Goal: Communication & Community: Share content

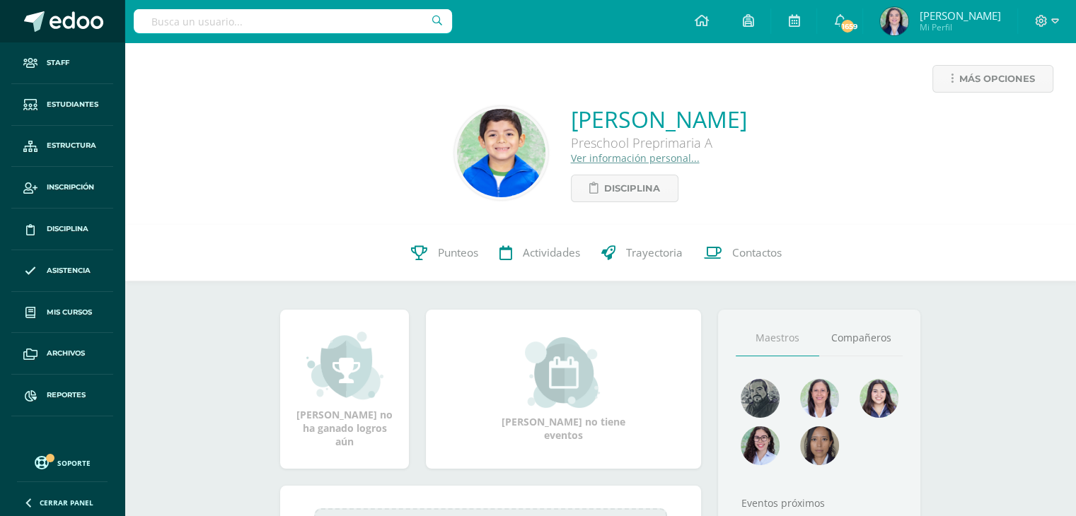
click at [62, 18] on span at bounding box center [77, 21] width 54 height 21
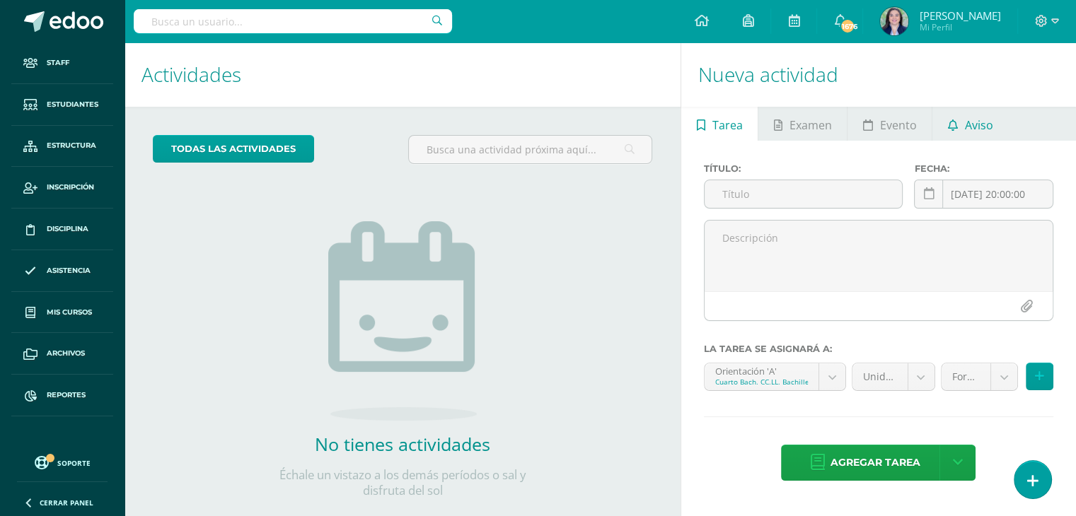
click at [975, 134] on span "Aviso" at bounding box center [979, 125] width 28 height 34
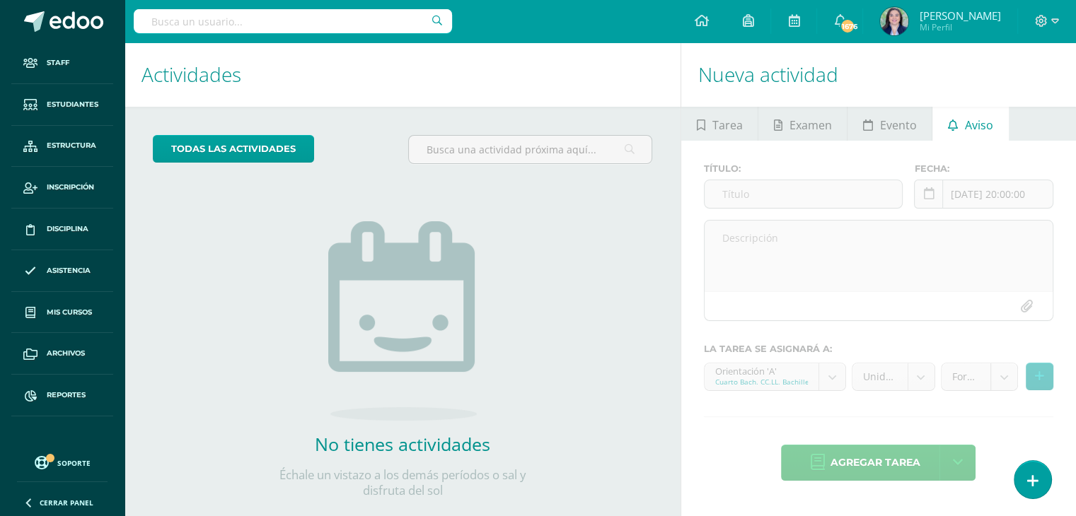
scroll to position [28, 0]
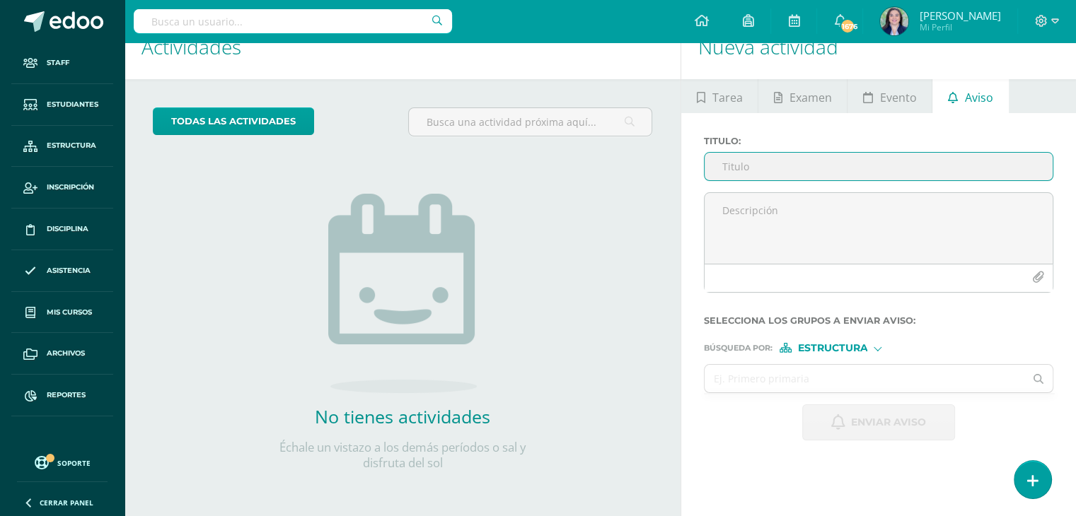
click at [817, 170] on input "Titulo :" at bounding box center [879, 167] width 348 height 28
type input "G"
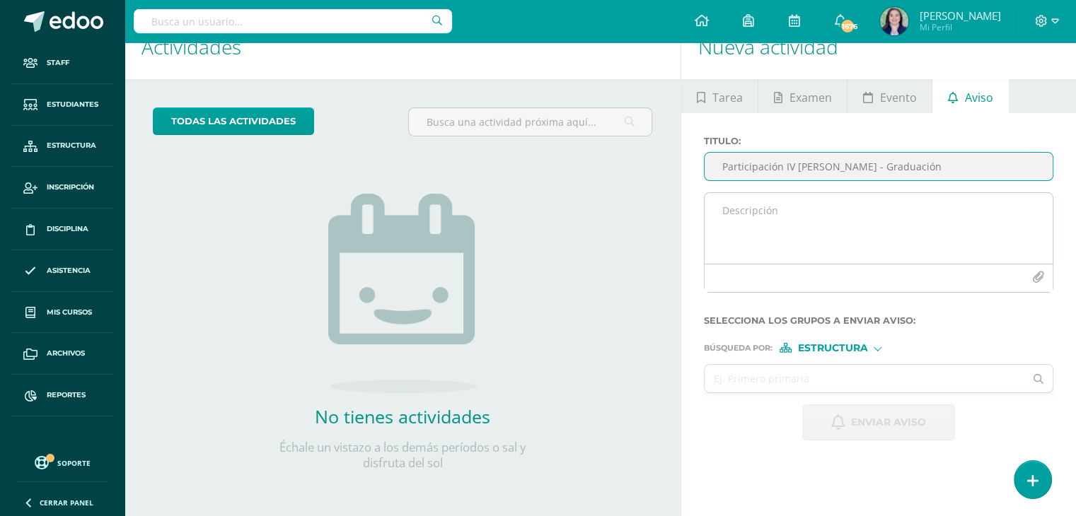
type input "Participación IV [PERSON_NAME] - Graduación"
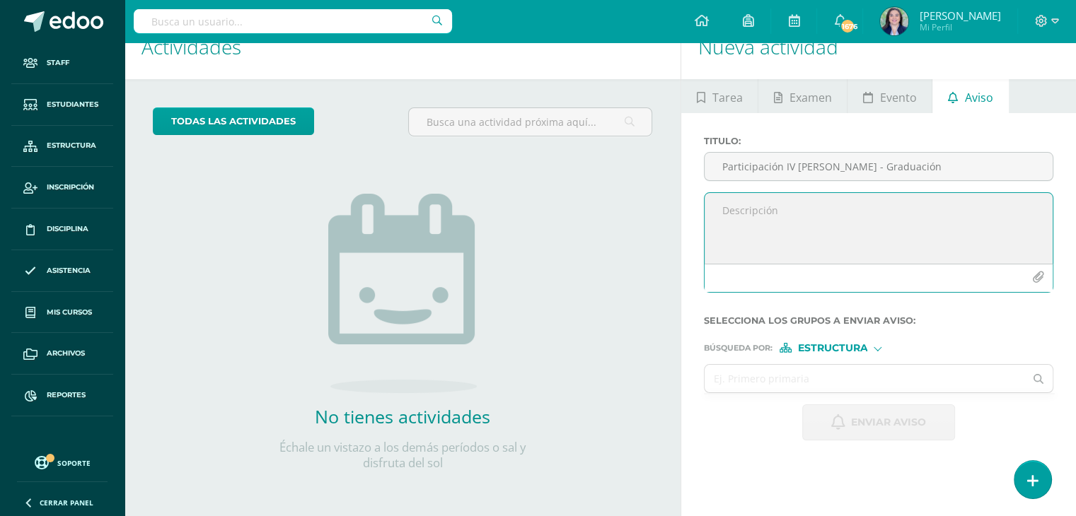
click at [812, 221] on textarea at bounding box center [879, 228] width 348 height 71
type textarea "B"
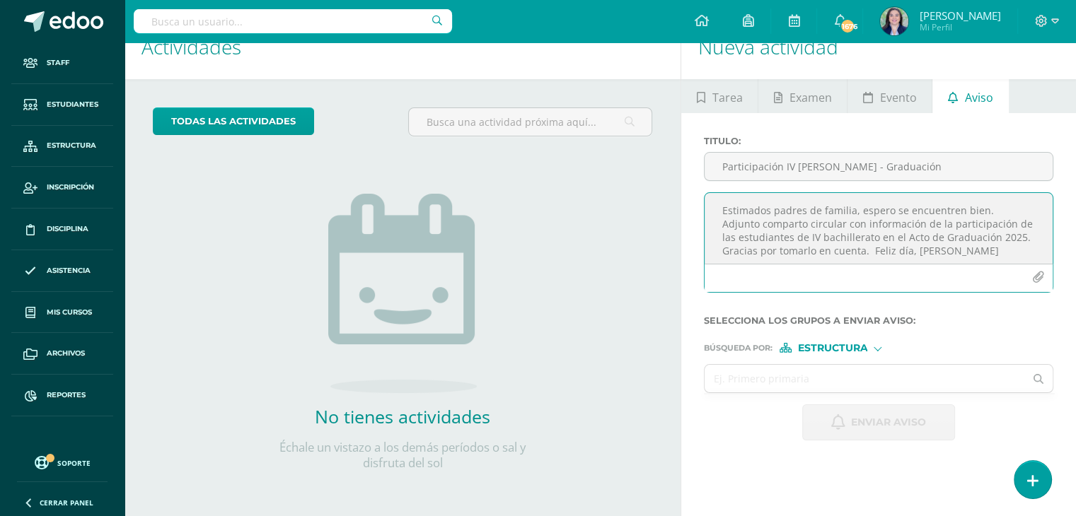
type textarea "Estimados padres de familia, espero se encuentren bien. Adjunto comparto circul…"
click at [1038, 278] on icon "button" at bounding box center [1038, 278] width 12 height 12
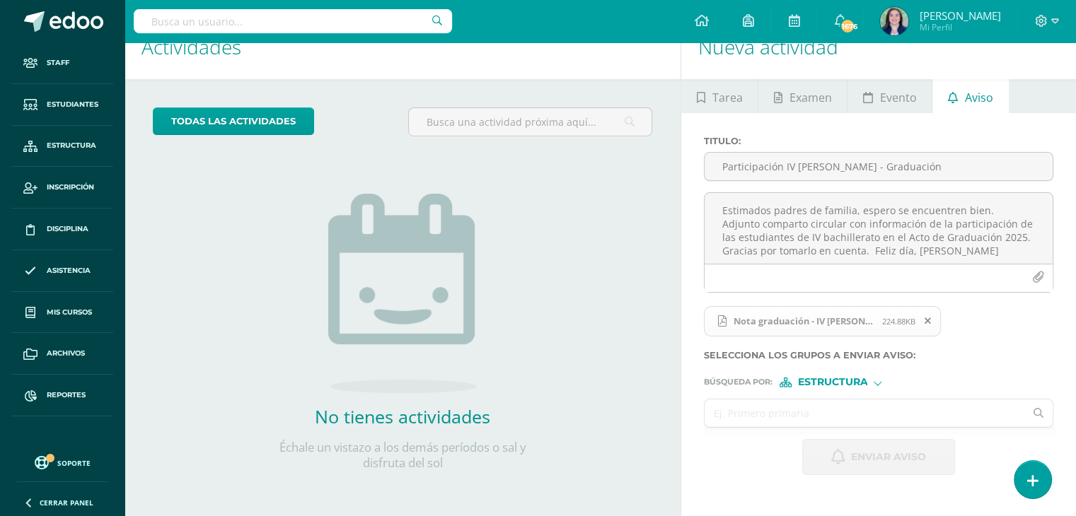
click at [783, 417] on input "text" at bounding box center [865, 414] width 320 height 28
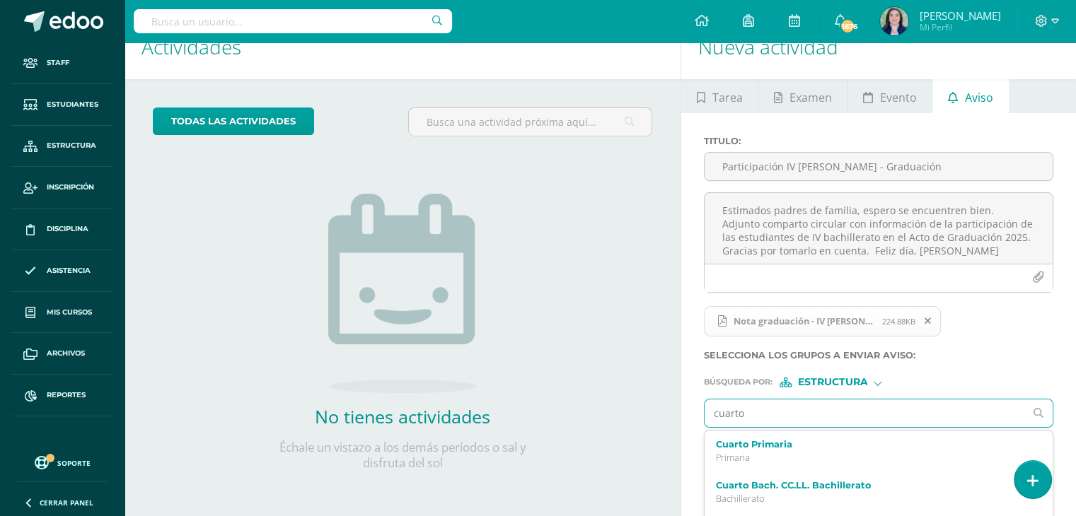
type input "cuarto b"
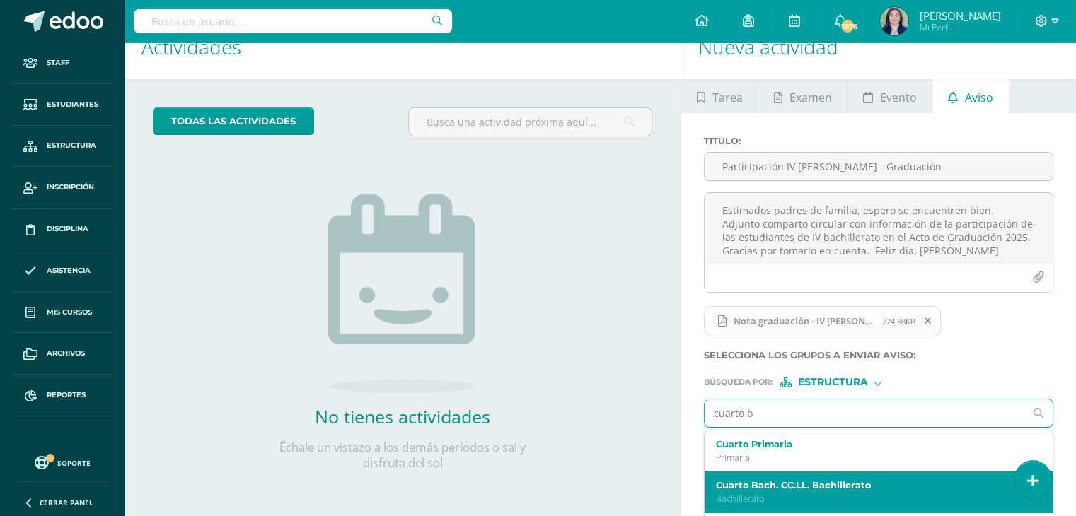
click at [778, 490] on label "Cuarto Bach. CC.LL. Bachillerato" at bounding box center [872, 485] width 312 height 11
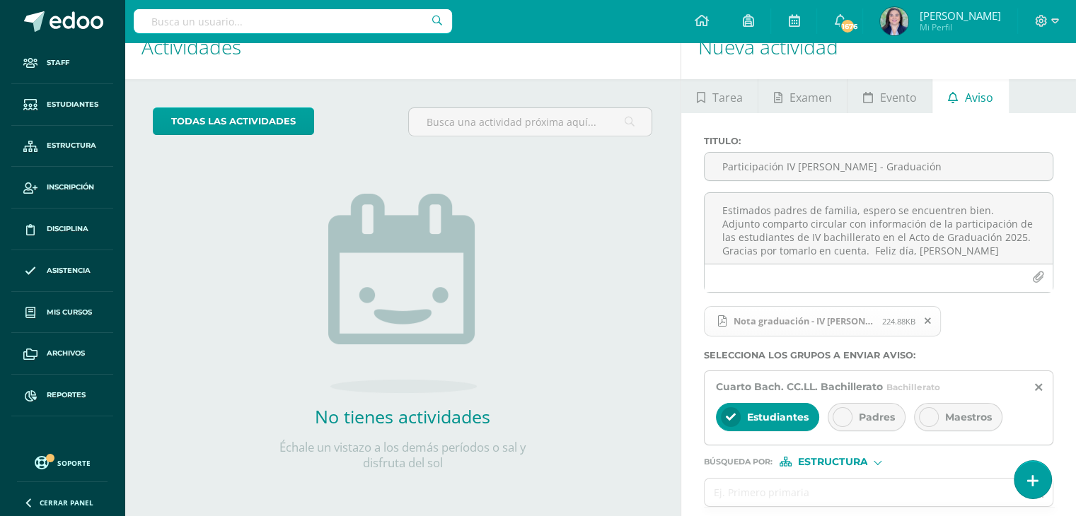
click at [853, 416] on div "Padres" at bounding box center [867, 417] width 78 height 28
click at [784, 414] on span "Estudiantes" at bounding box center [778, 417] width 62 height 13
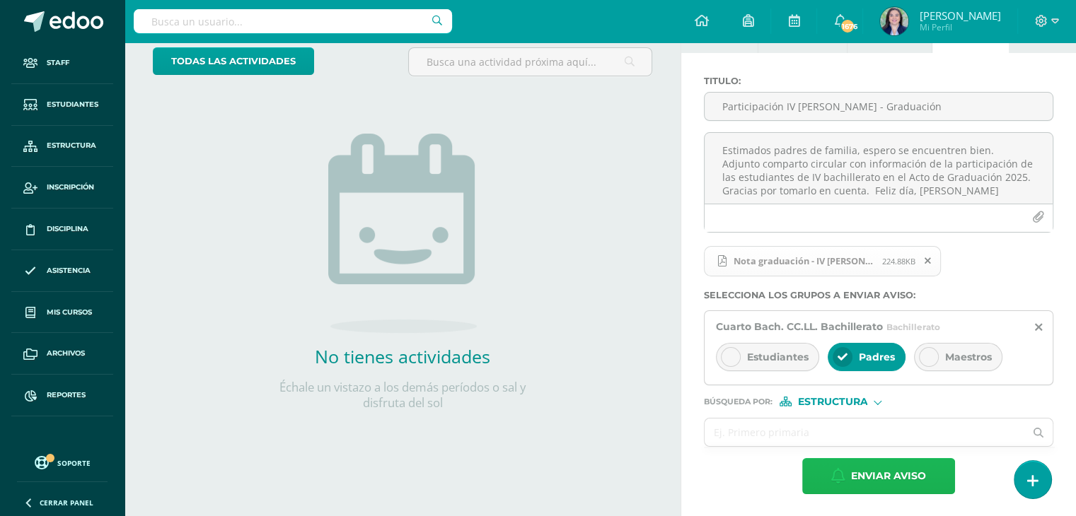
click at [872, 475] on span "Enviar aviso" at bounding box center [888, 476] width 75 height 35
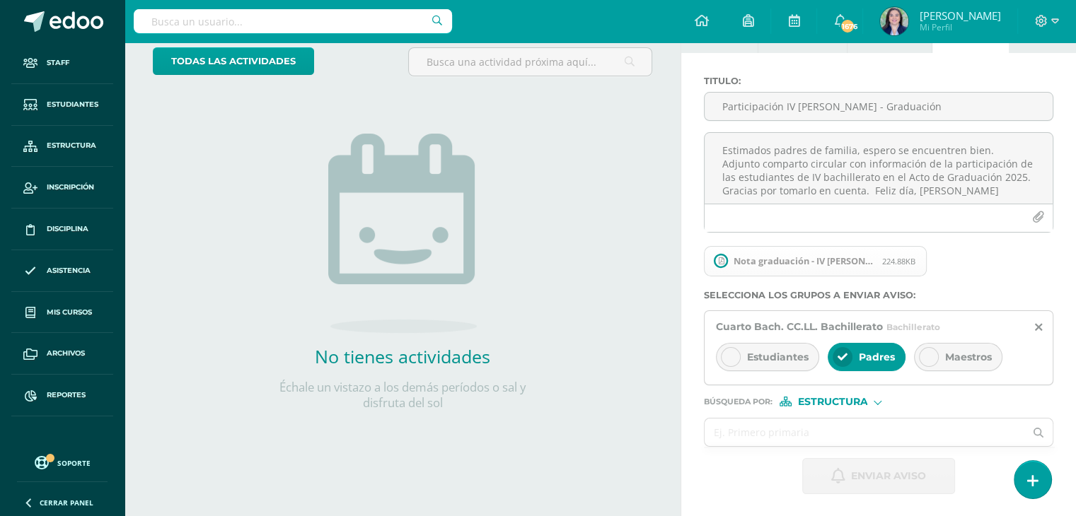
scroll to position [28, 0]
